Goal: Task Accomplishment & Management: Use online tool/utility

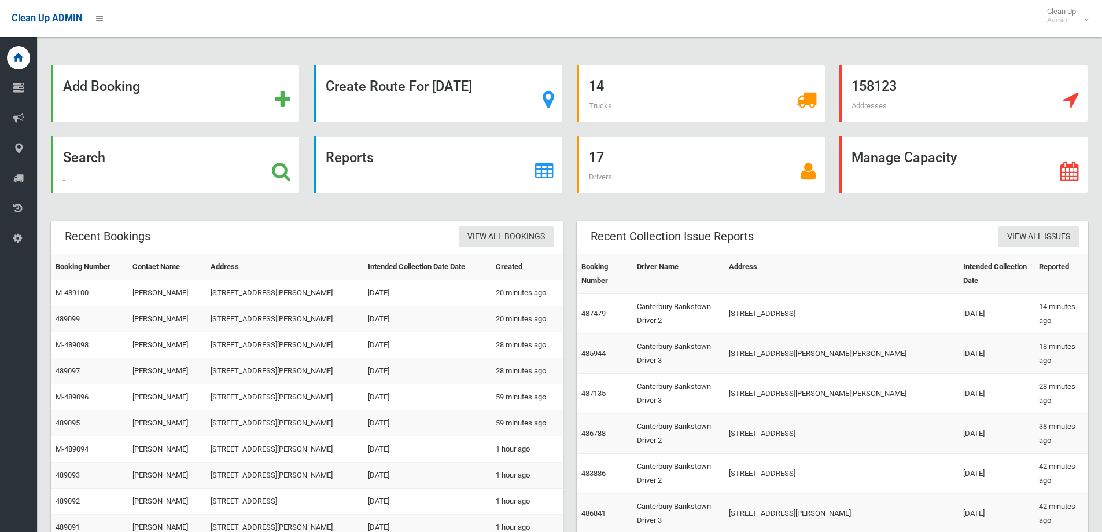
click at [275, 167] on icon at bounding box center [281, 171] width 19 height 20
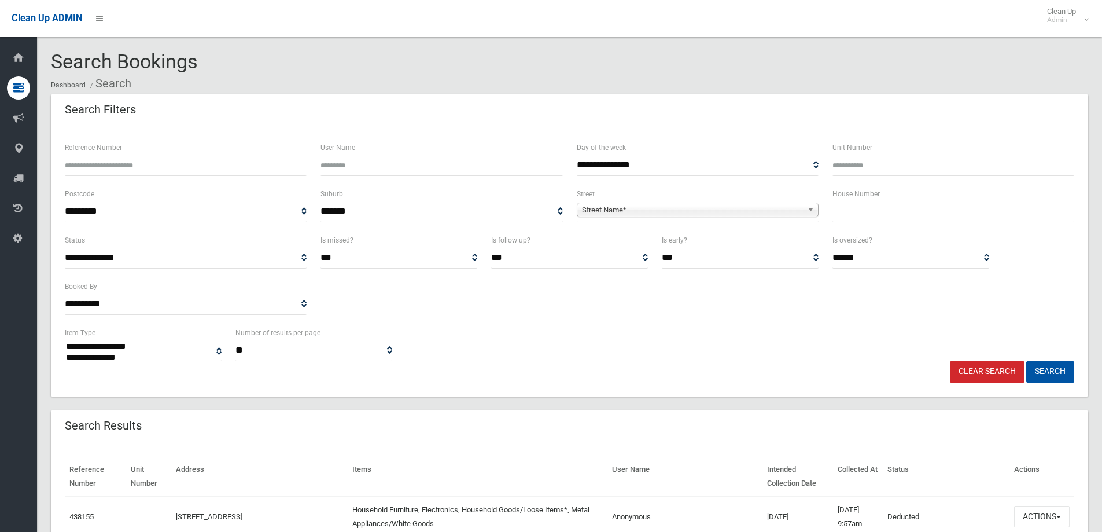
select select
click at [903, 212] on input "text" at bounding box center [954, 211] width 242 height 21
type input "***"
click at [814, 211] on b at bounding box center [813, 209] width 10 height 13
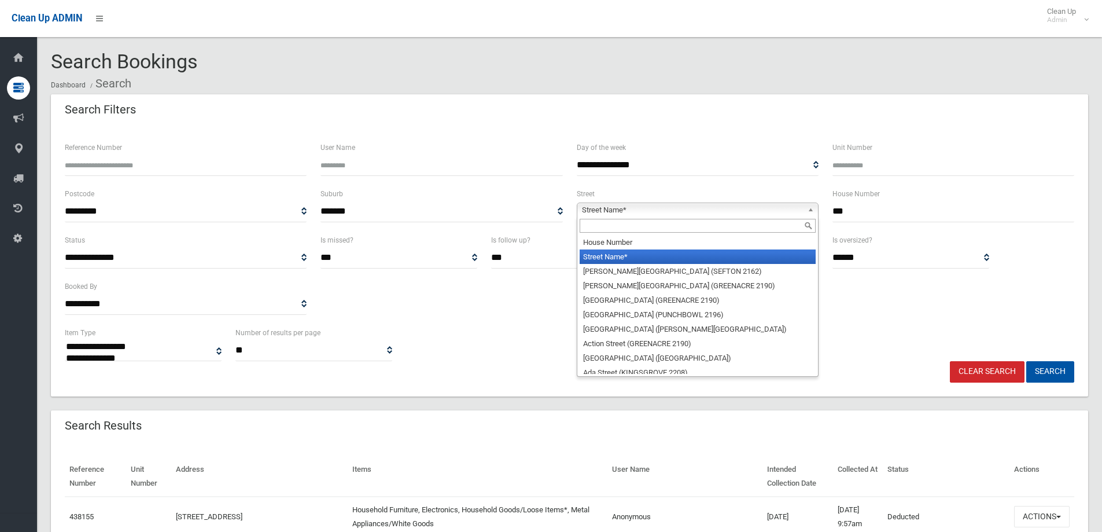
click at [751, 225] on input "text" at bounding box center [698, 226] width 236 height 14
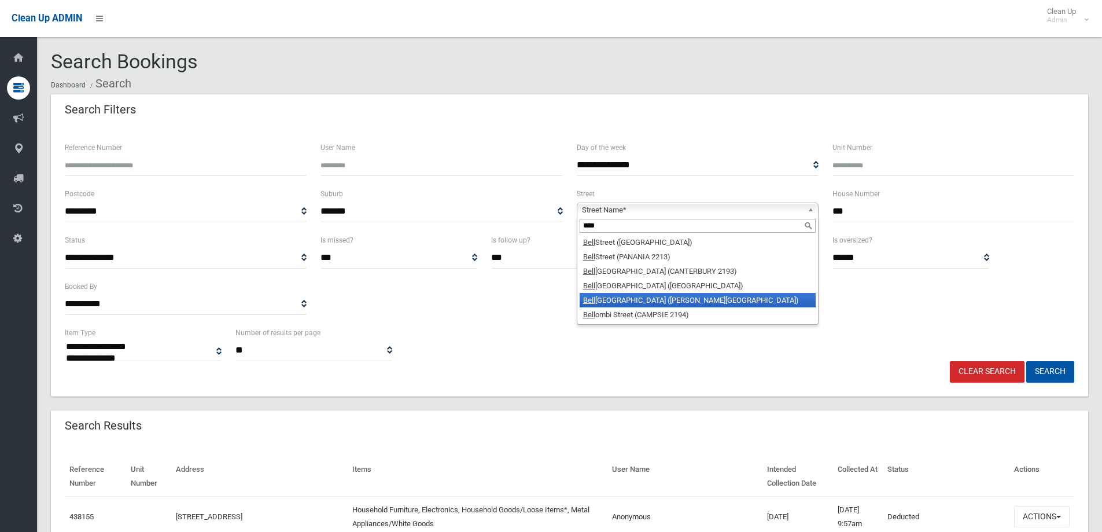
type input "****"
click at [726, 297] on li "Bell evue Avenue (GEORGES HALL 2198)" at bounding box center [698, 300] width 236 height 14
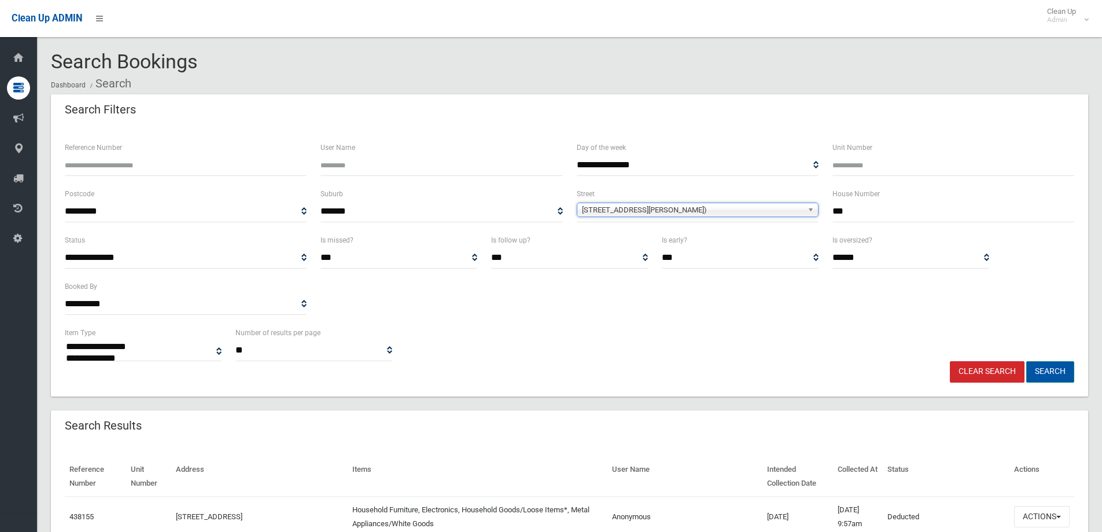
click at [1049, 369] on button "Search" at bounding box center [1051, 371] width 48 height 21
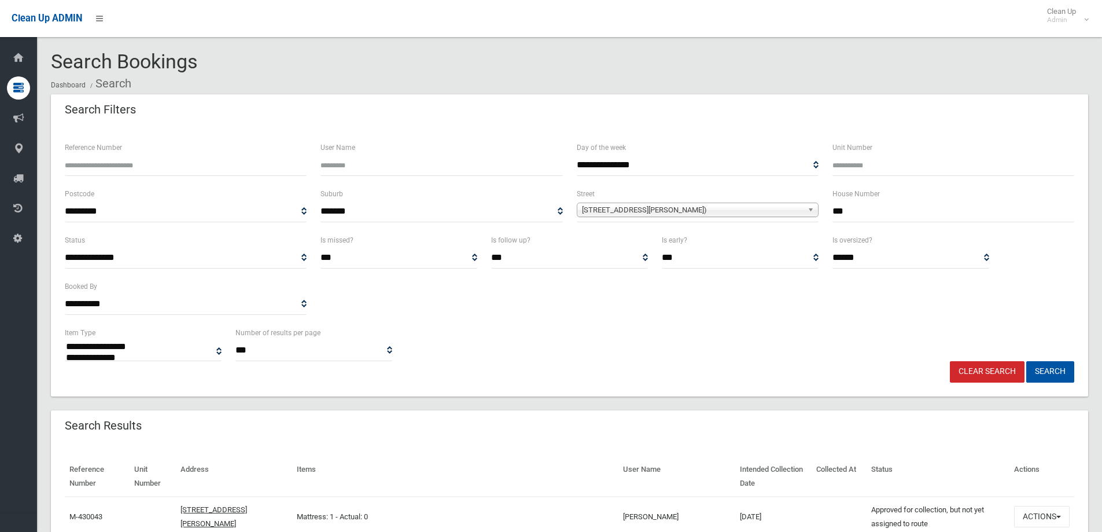
select select
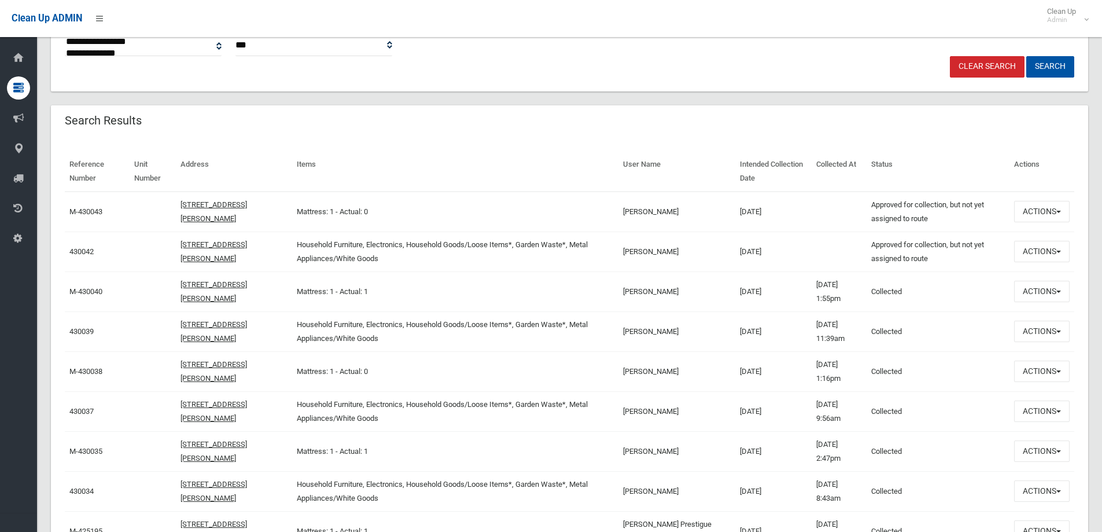
scroll to position [347, 0]
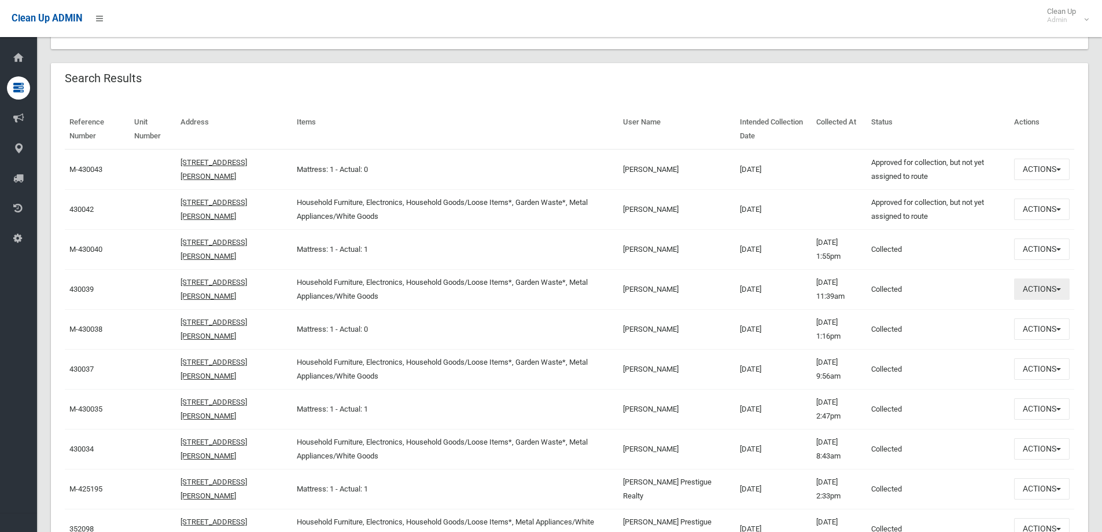
click at [1064, 287] on button "Actions" at bounding box center [1042, 288] width 56 height 21
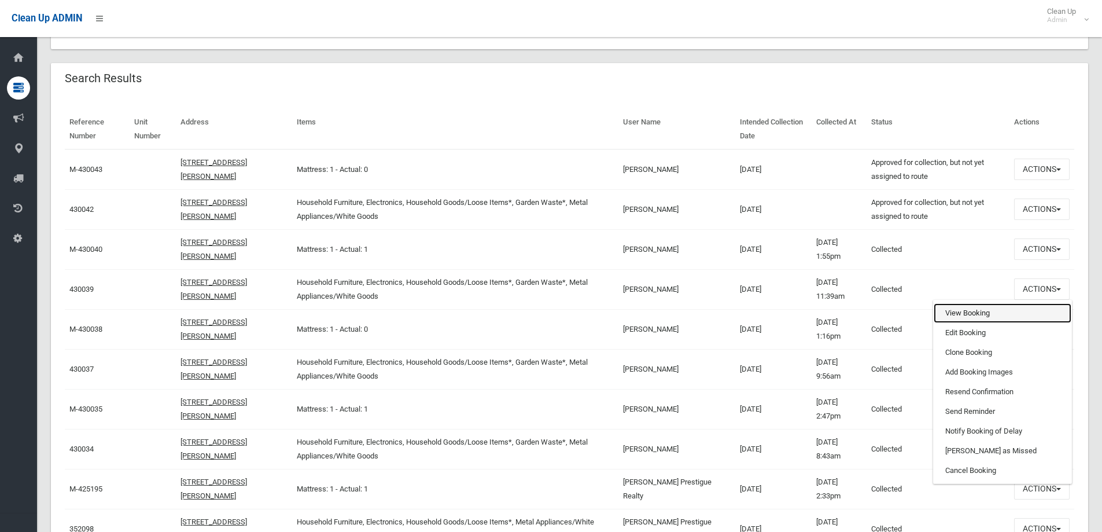
click at [968, 311] on link "View Booking" at bounding box center [1003, 313] width 138 height 20
